Goal: Transaction & Acquisition: Obtain resource

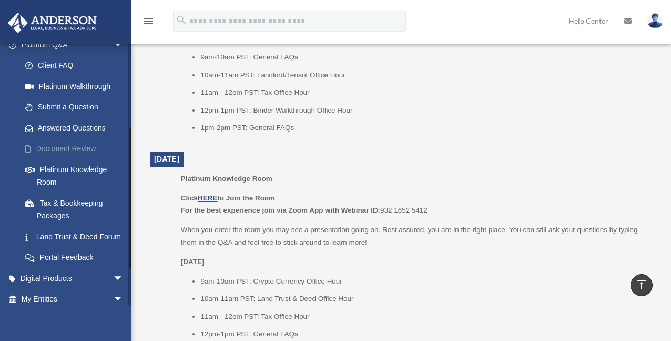
scroll to position [158, 0]
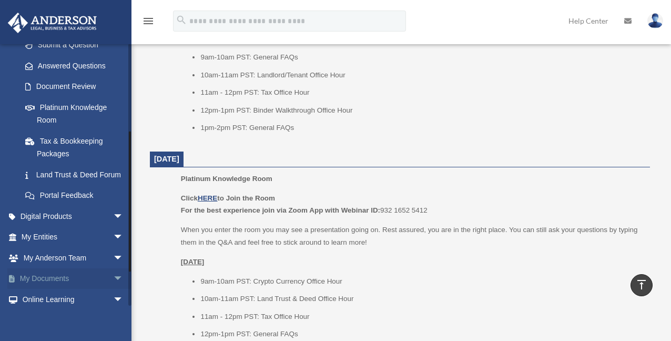
click at [70, 289] on link "My Documents arrow_drop_down" at bounding box center [73, 278] width 132 height 21
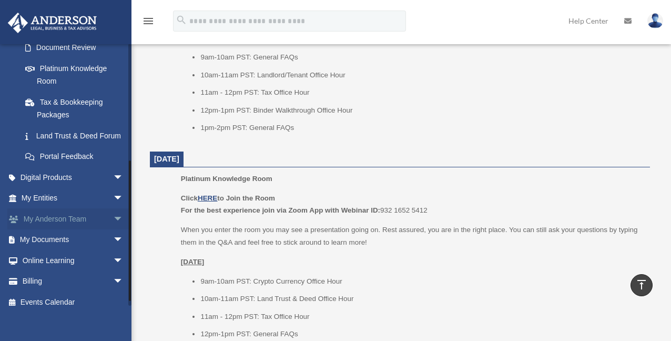
scroll to position [210, 0]
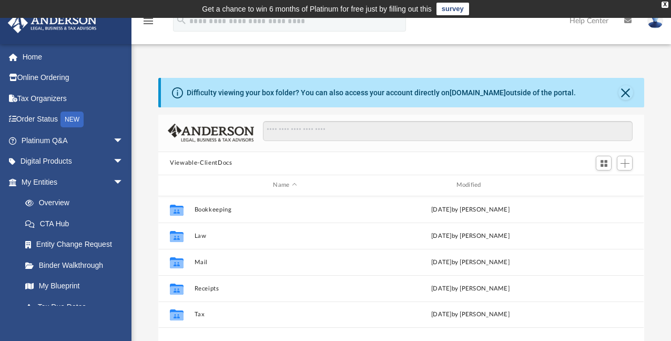
scroll to position [231, 478]
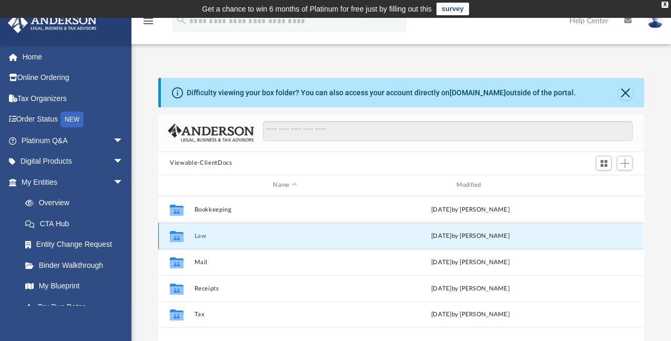
click at [197, 234] on button "Law" at bounding box center [285, 235] width 181 height 7
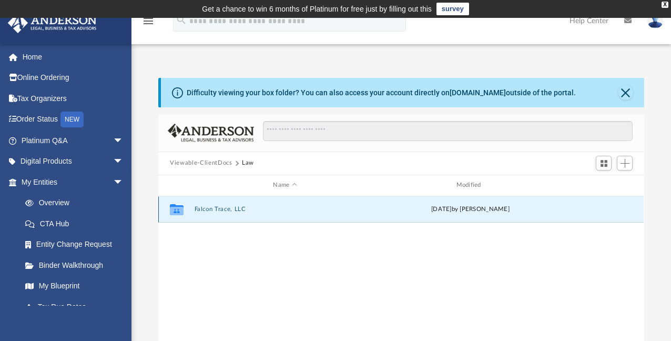
click at [222, 208] on button "Falcon Trace, LLC" at bounding box center [285, 209] width 181 height 7
click at [202, 206] on button "Initial Docs" at bounding box center [285, 209] width 181 height 7
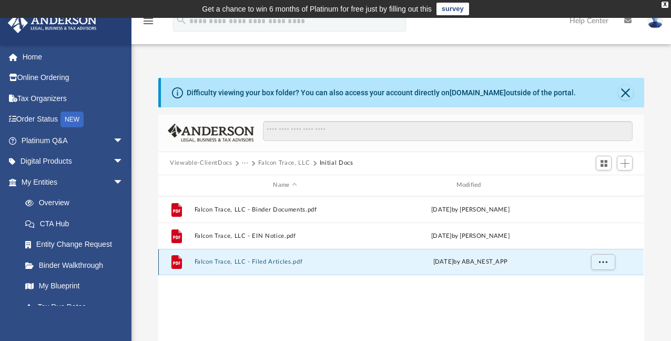
click at [273, 262] on button "Falcon Trace, LLC - Filed Articles.pdf" at bounding box center [285, 261] width 181 height 7
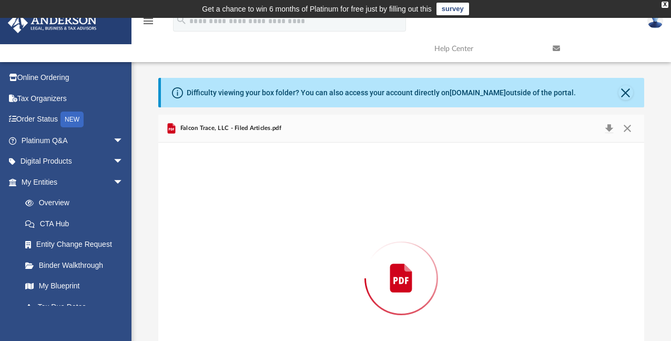
scroll to position [73, 0]
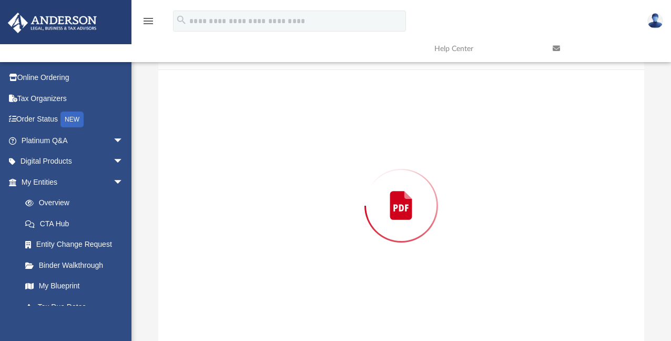
click at [273, 262] on div "Preview" at bounding box center [400, 205] width 485 height 271
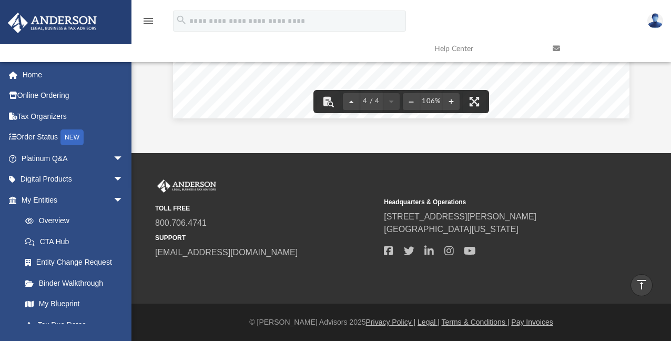
scroll to position [0, 0]
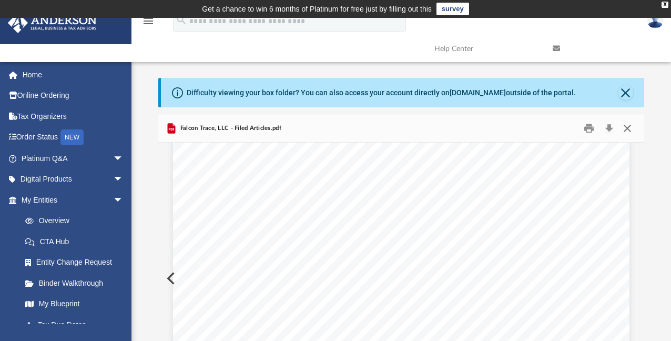
click at [630, 128] on button "Close" at bounding box center [627, 128] width 19 height 16
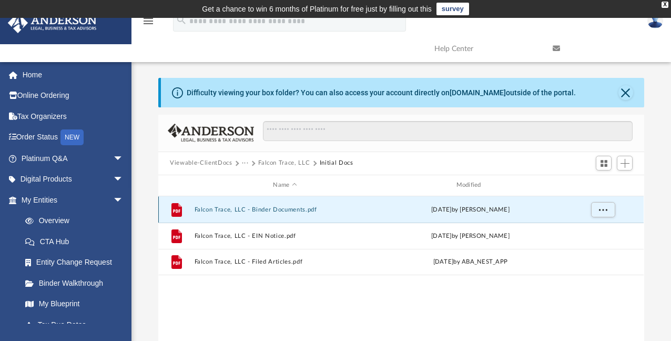
click at [258, 209] on button "Falcon Trace, LLC - Binder Documents.pdf" at bounding box center [285, 209] width 181 height 7
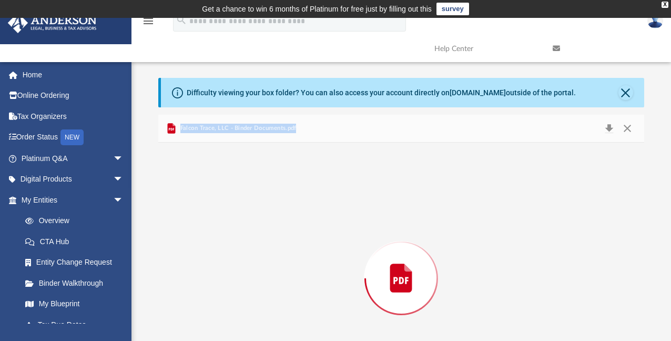
scroll to position [73, 0]
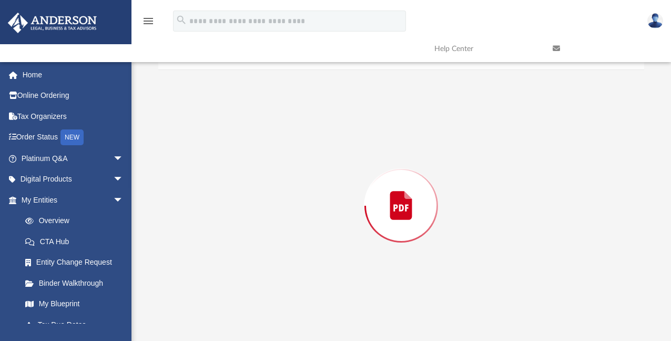
click at [258, 209] on div "Preview" at bounding box center [400, 205] width 485 height 271
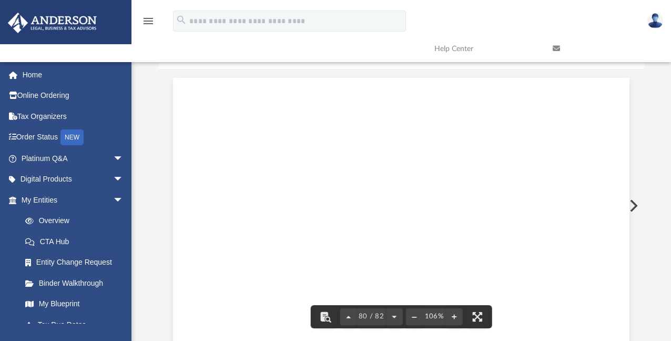
scroll to position [47915, 0]
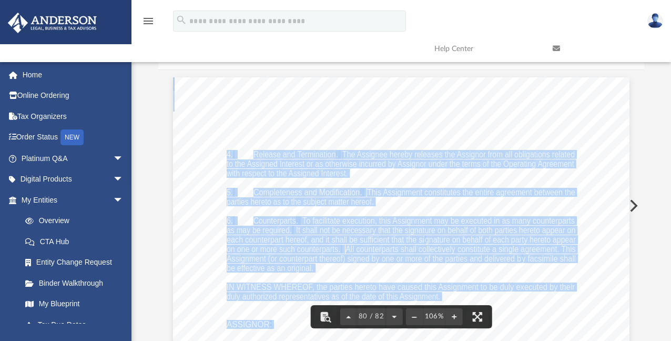
click at [503, 230] on span "It shall not be necessary that the signature on behalf of both parties hereto a…" at bounding box center [435, 230] width 279 height 8
click at [531, 234] on span "It shall not be necessary that the signature on behalf of both parties hereto a…" at bounding box center [435, 230] width 279 height 8
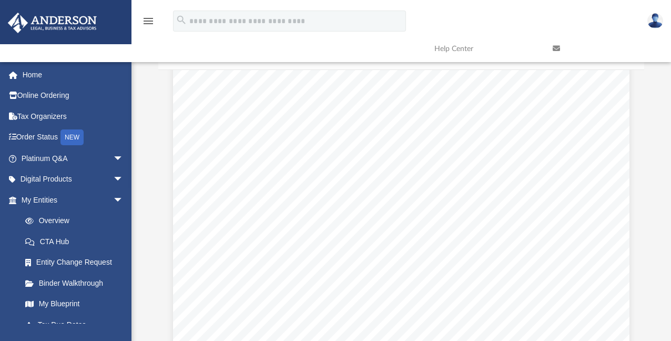
scroll to position [698, 0]
